Goal: Transaction & Acquisition: Purchase product/service

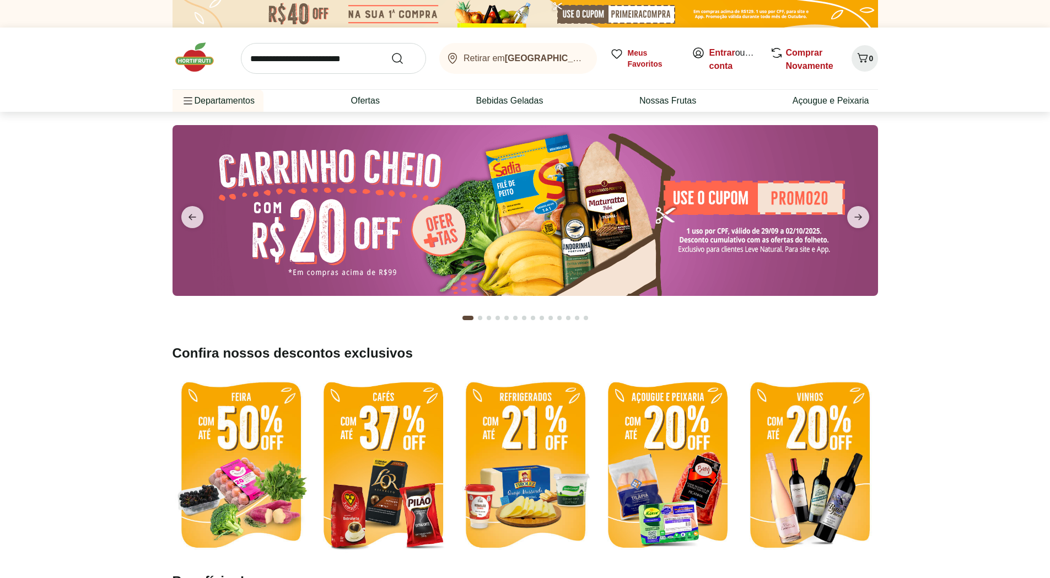
click at [690, 439] on img at bounding box center [667, 466] width 137 height 182
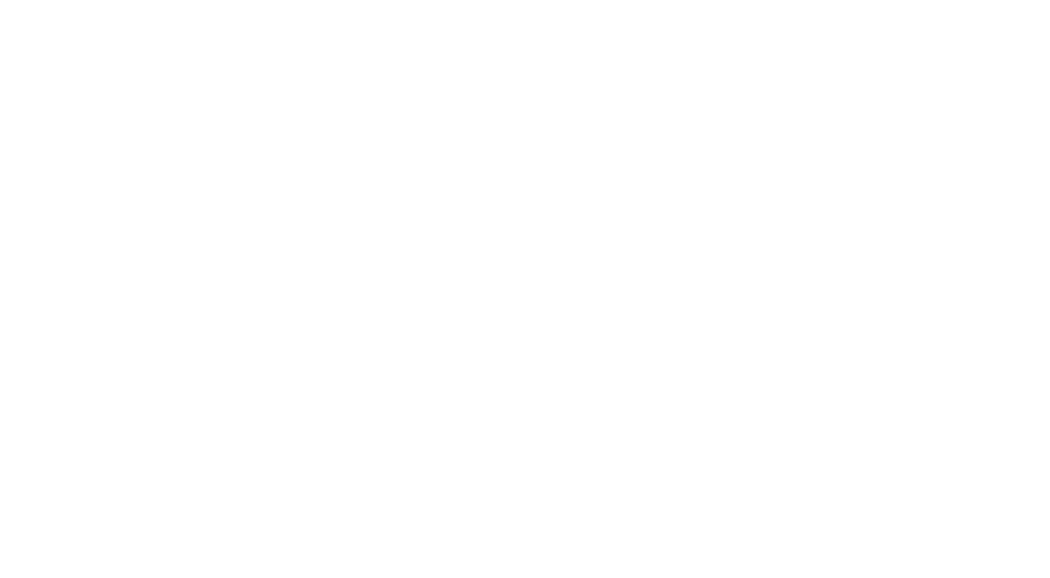
select select "**********"
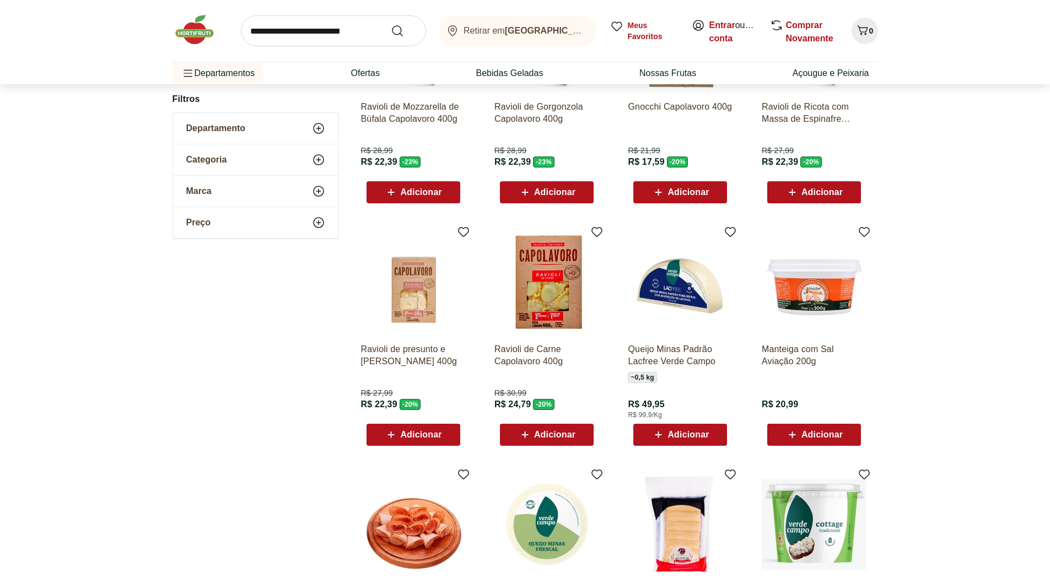
scroll to position [331, 0]
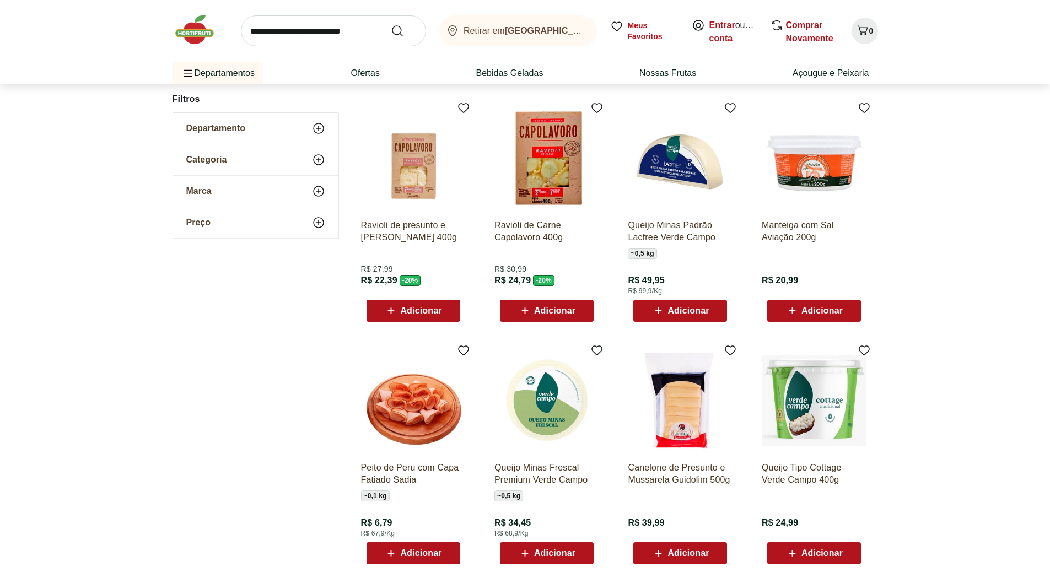
click at [340, 34] on input "search" at bounding box center [333, 30] width 185 height 31
click at [932, 254] on div "**********" at bounding box center [525, 230] width 1050 height 801
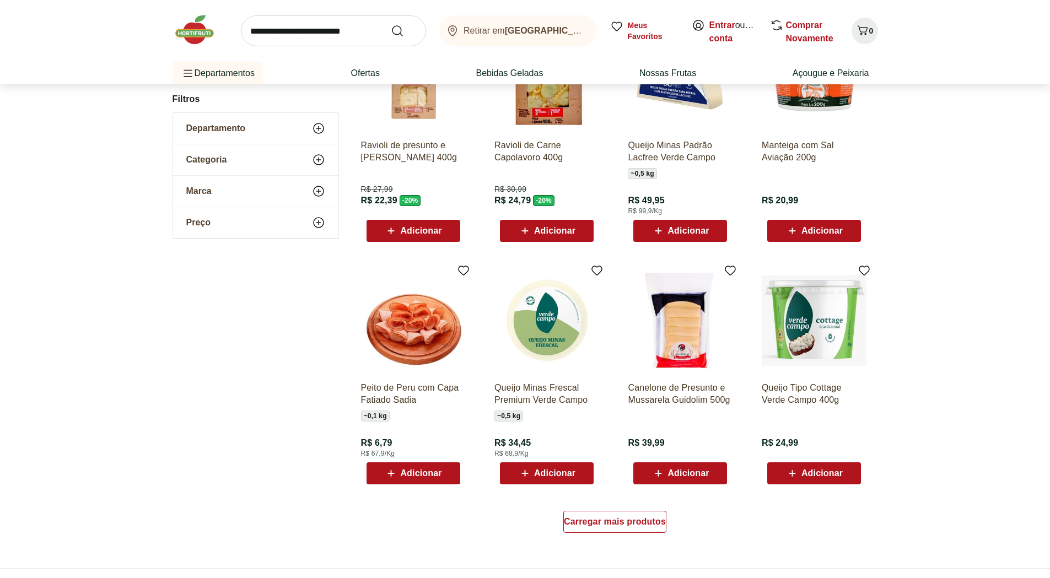
scroll to position [496, 0]
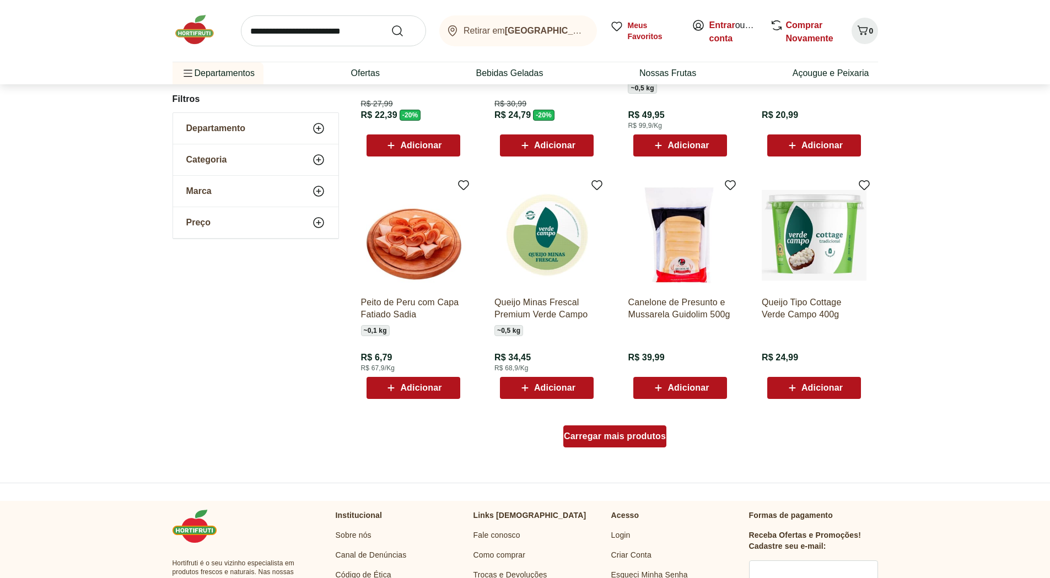
click at [608, 436] on span "Carregar mais produtos" at bounding box center [615, 436] width 102 height 9
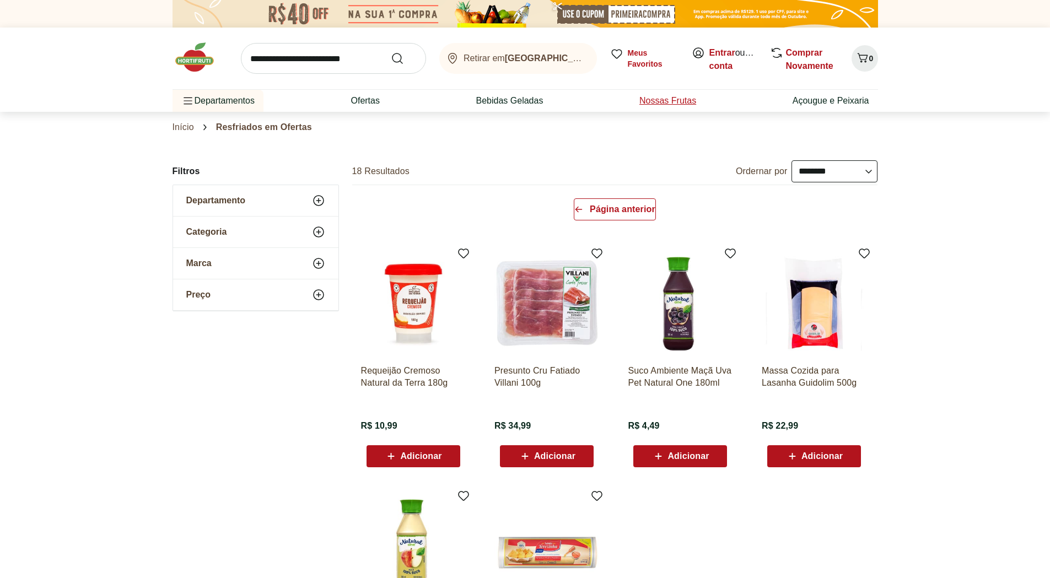
click at [653, 104] on link "Nossas Frutas" at bounding box center [668, 100] width 57 height 13
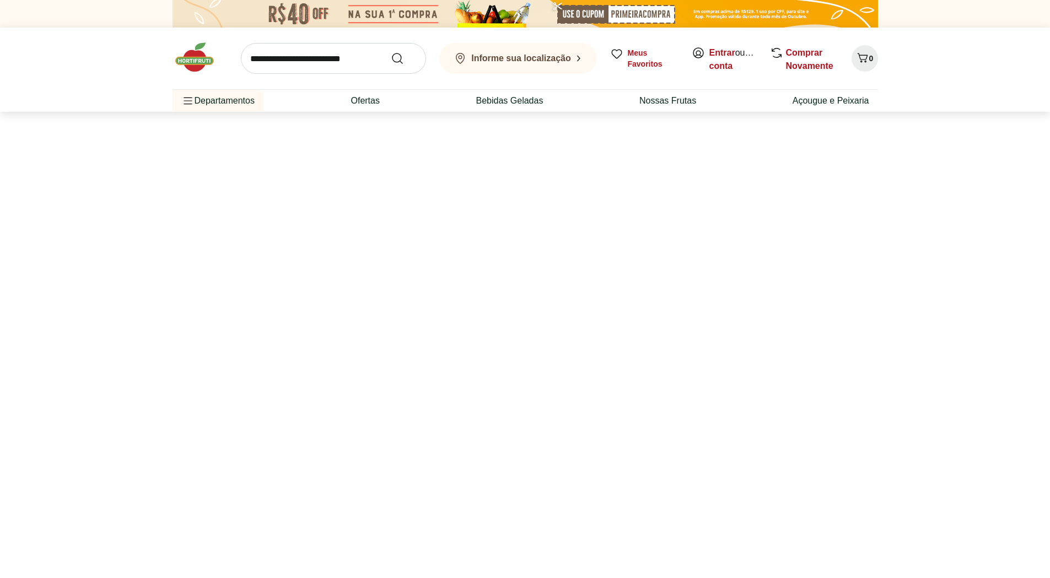
select select "**********"
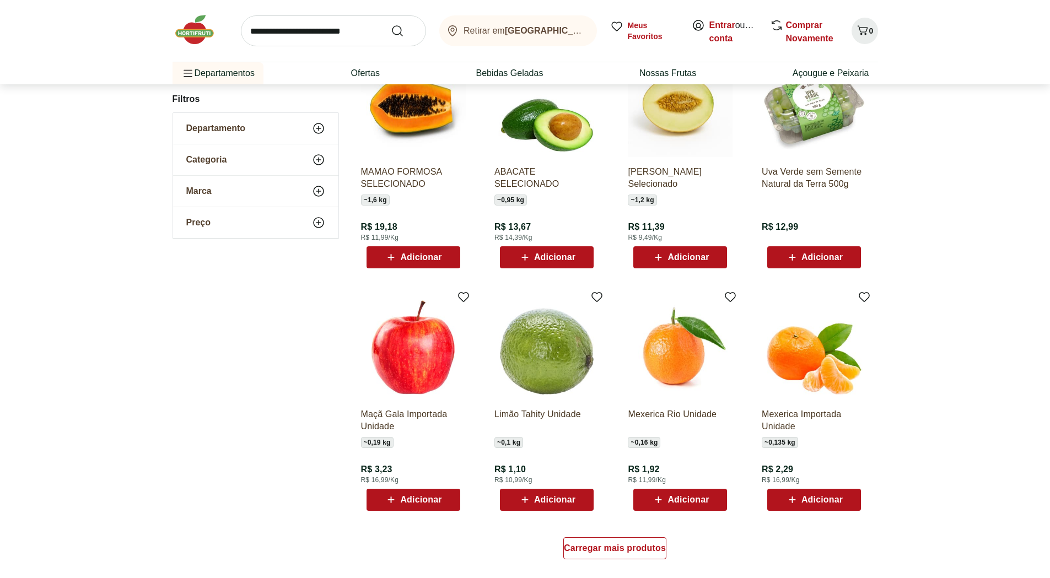
scroll to position [386, 0]
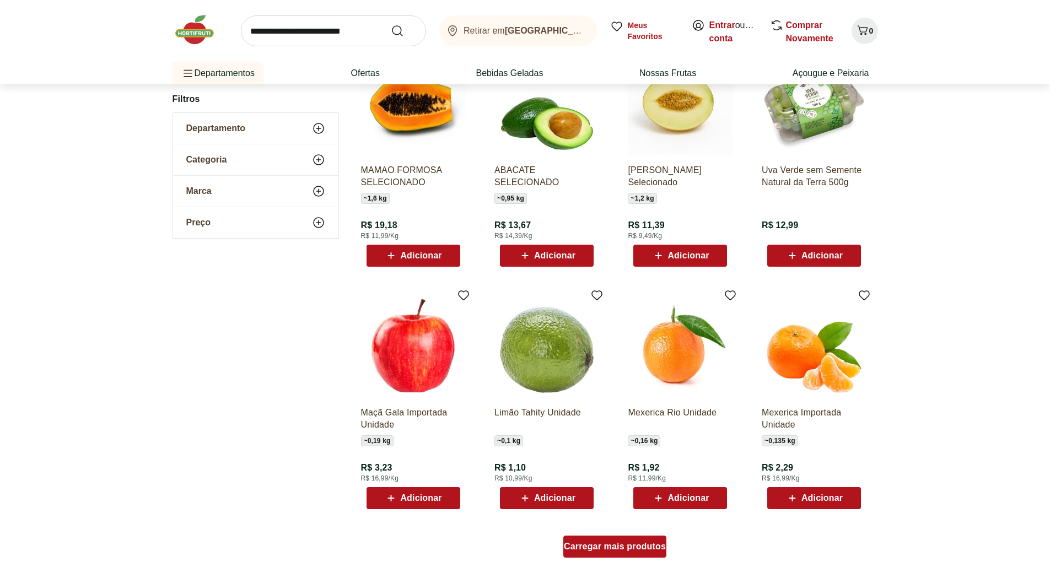
click at [628, 549] on span "Carregar mais produtos" at bounding box center [615, 547] width 102 height 9
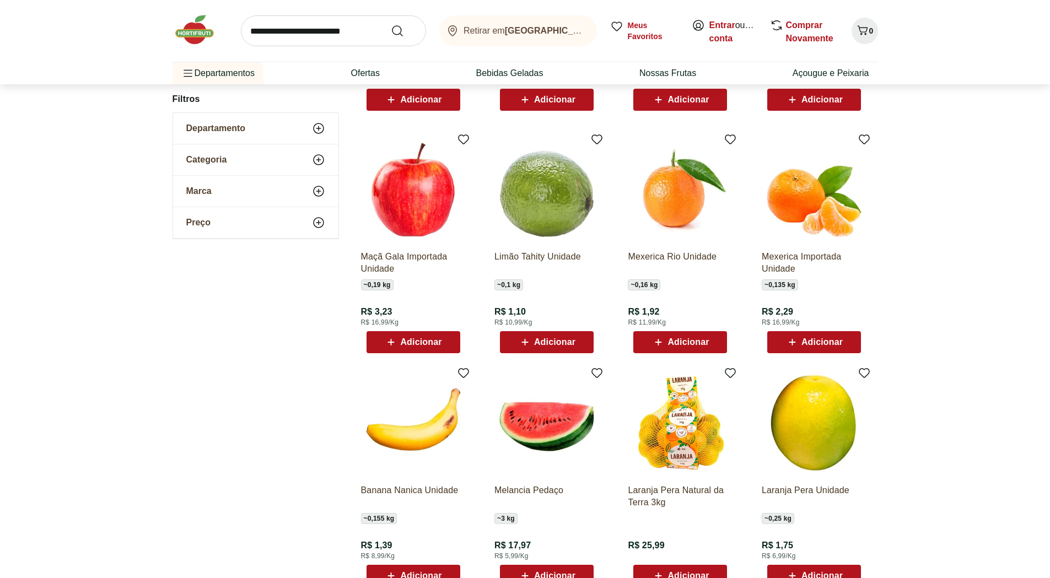
scroll to position [606, 0]
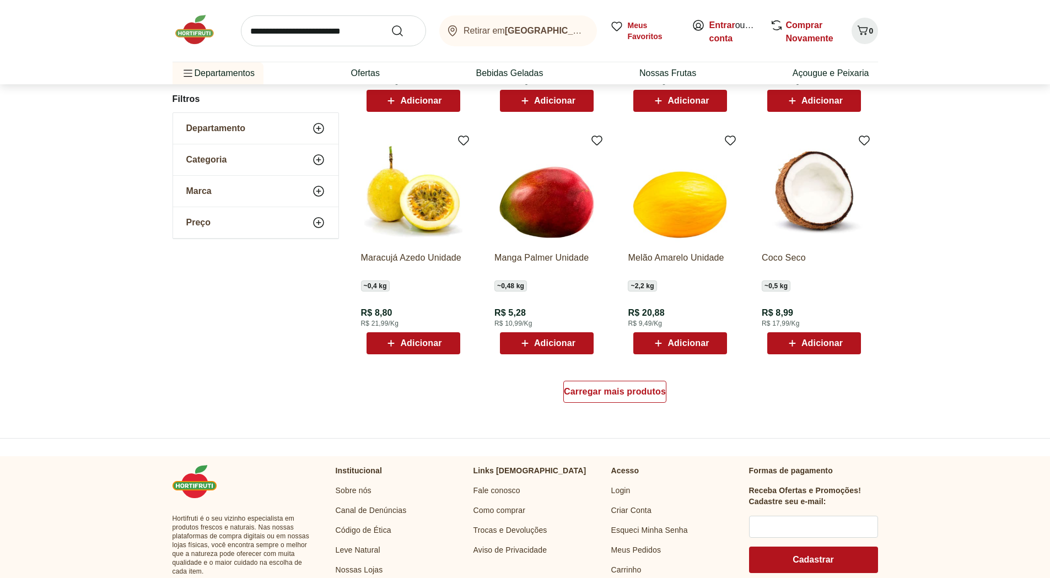
scroll to position [662, 0]
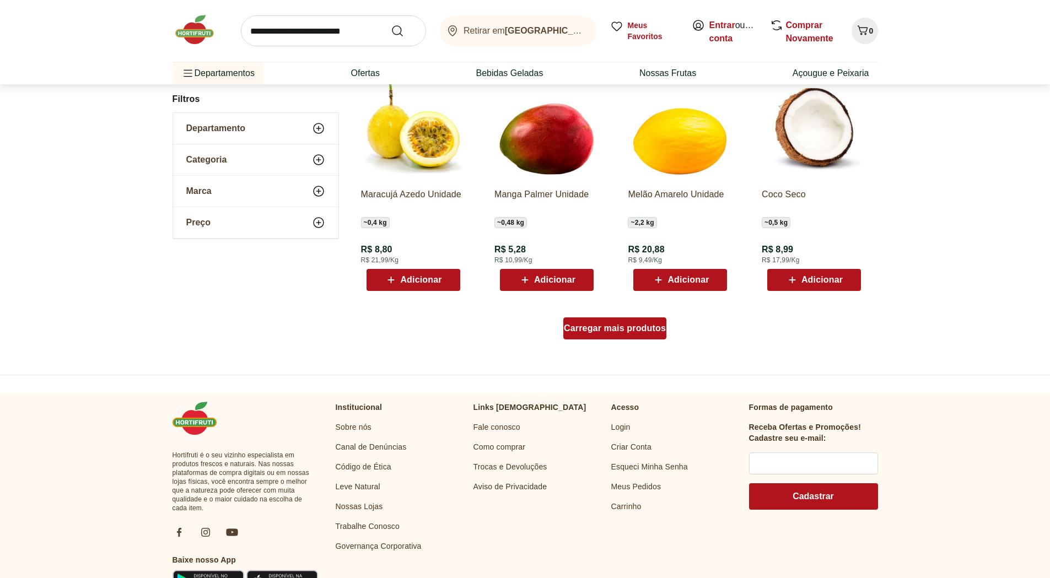
click at [608, 328] on span "Carregar mais produtos" at bounding box center [615, 328] width 102 height 9
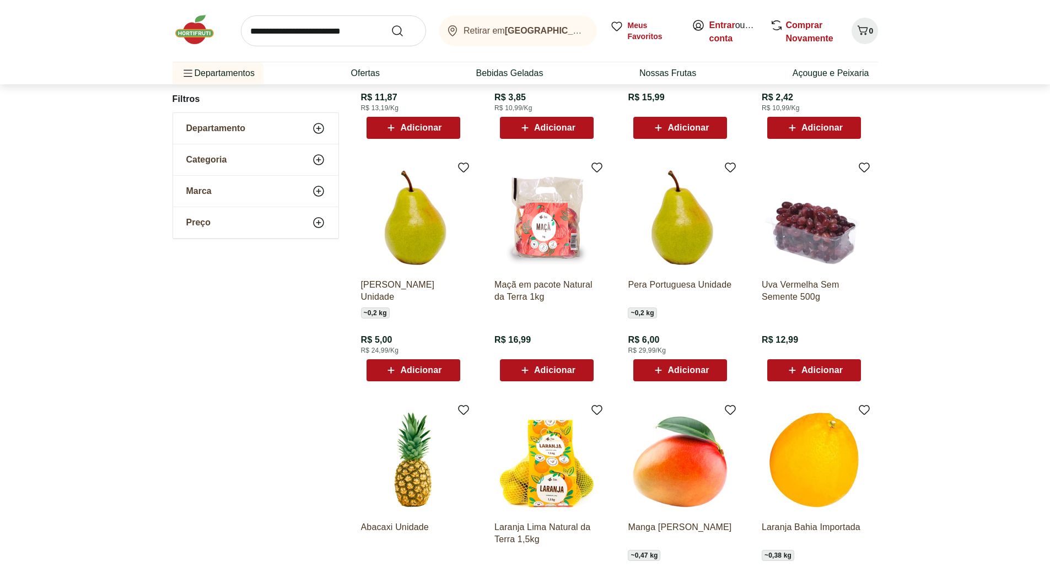
scroll to position [494, 0]
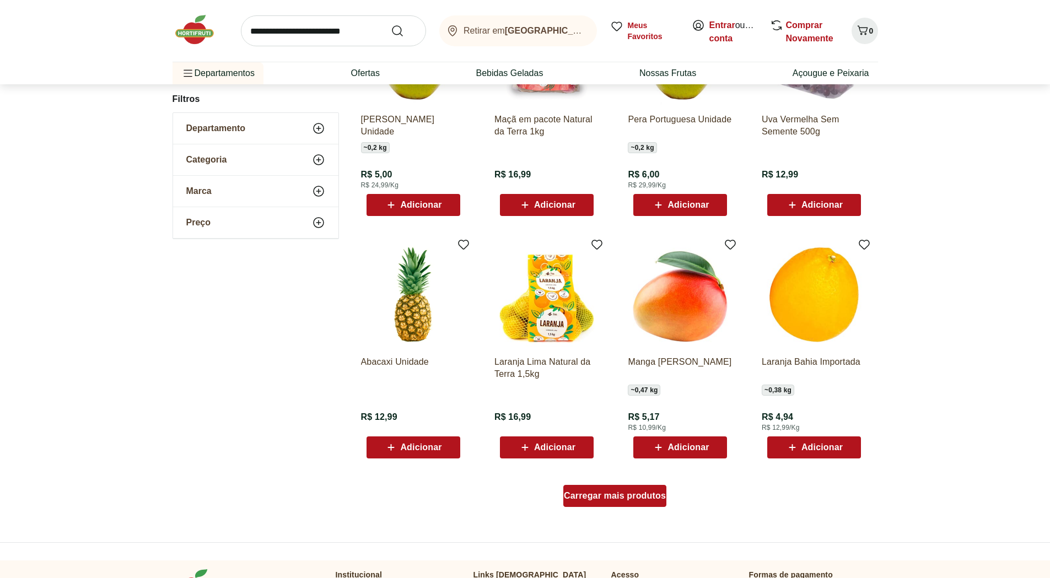
click at [613, 502] on div "Carregar mais produtos" at bounding box center [614, 496] width 103 height 22
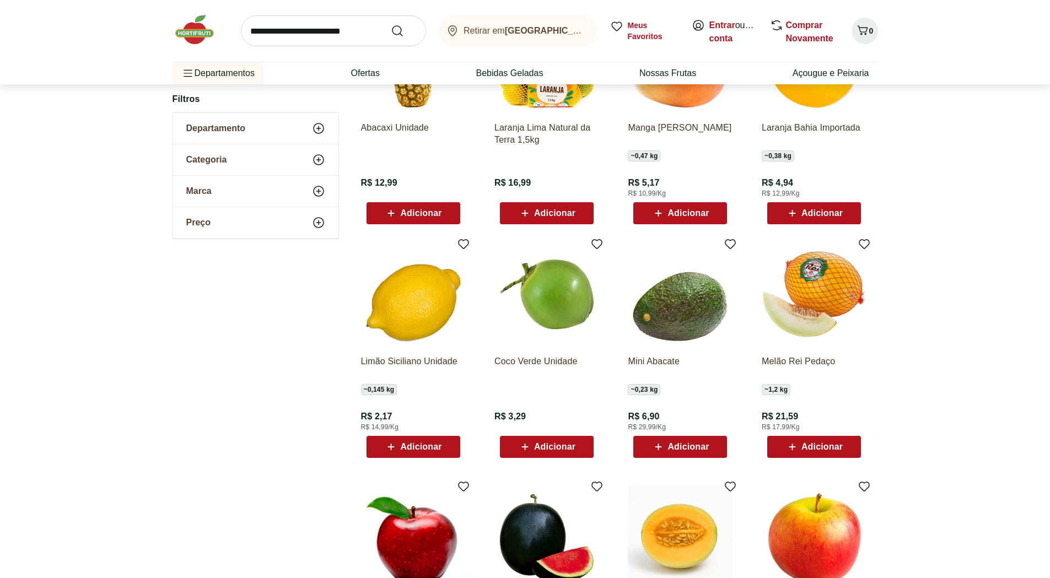
scroll to position [825, 0]
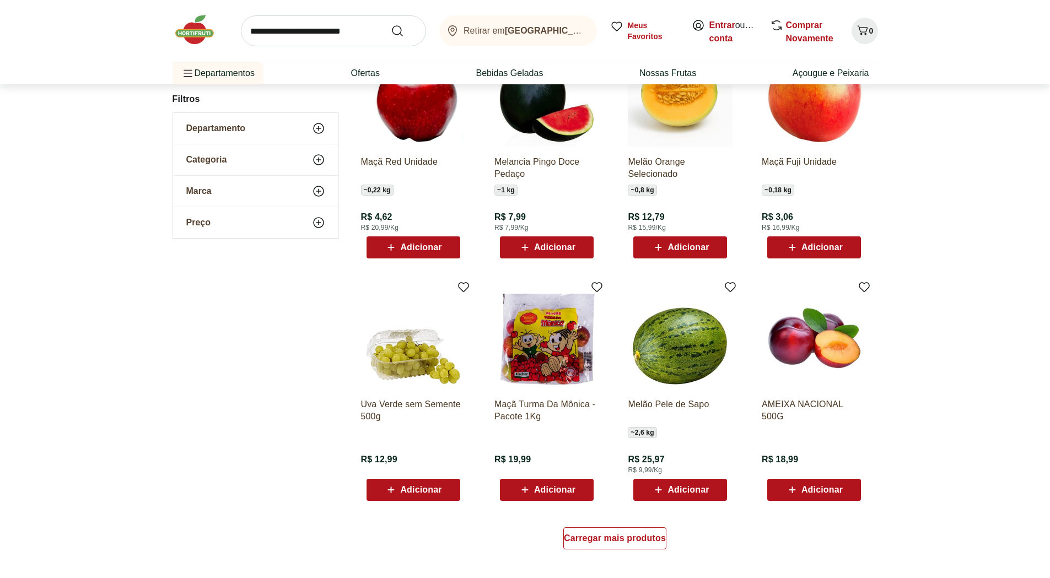
scroll to position [547, 0]
